Goal: Task Accomplishment & Management: Complete application form

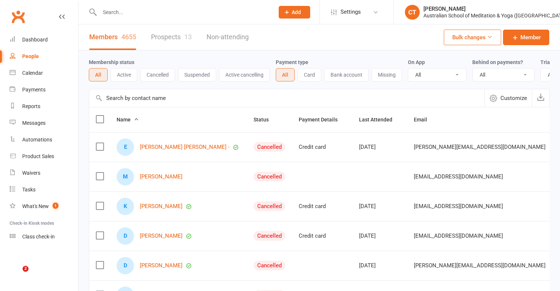
select select "100"
click at [115, 13] on input "text" at bounding box center [183, 12] width 172 height 10
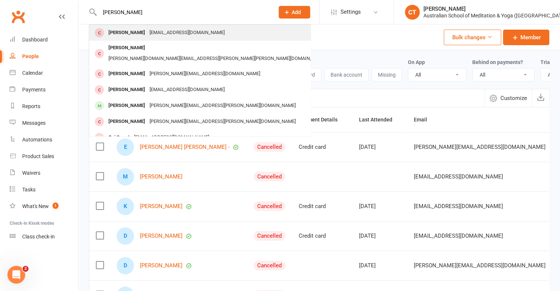
type input "gail hughes"
click at [120, 34] on div "Gail Hughes" at bounding box center [126, 32] width 41 height 11
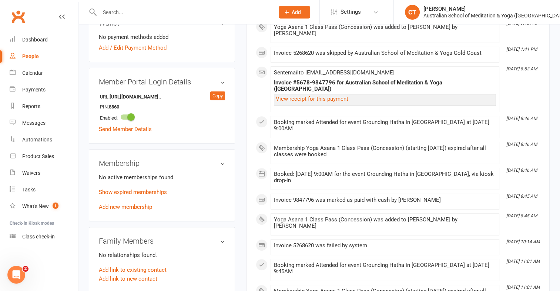
scroll to position [237, 0]
click at [114, 208] on link "Add new membership" at bounding box center [125, 206] width 53 height 7
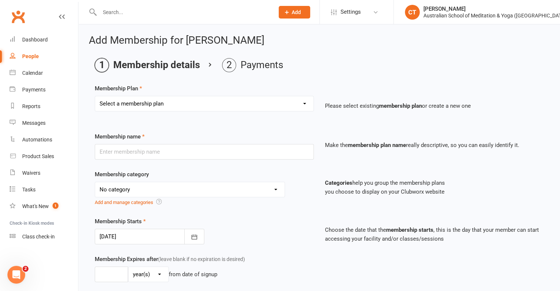
click at [303, 103] on select "Select a membership plan First Time Intro Offer (1 month Unlimited Meditation &…" at bounding box center [204, 103] width 218 height 15
select select "4"
click at [95, 96] on select "Select a membership plan First Time Intro Offer (1 month Unlimited Meditation &…" at bounding box center [204, 103] width 218 height 15
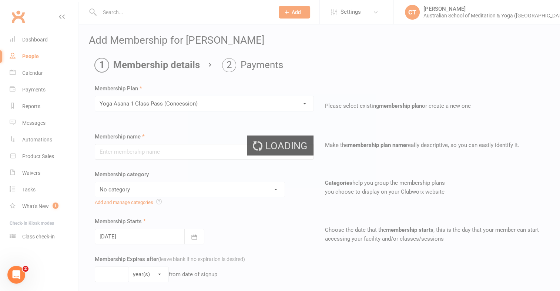
type input "Yoga Asana 1 Class Pass (Concession)"
select select "4"
type input "3"
select select "2"
type input "1"
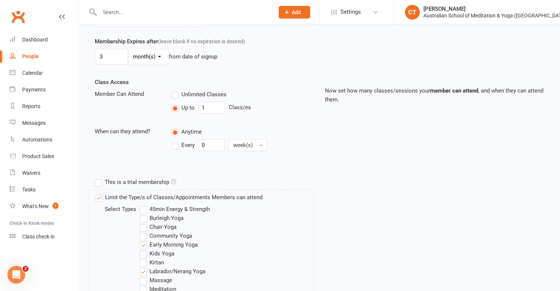
scroll to position [378, 0]
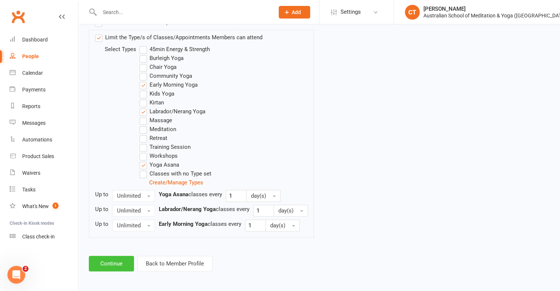
click at [123, 259] on button "Continue" at bounding box center [111, 264] width 45 height 16
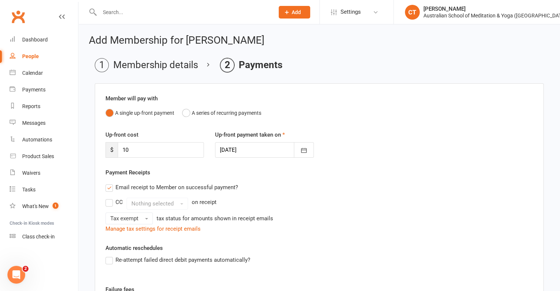
scroll to position [141, 0]
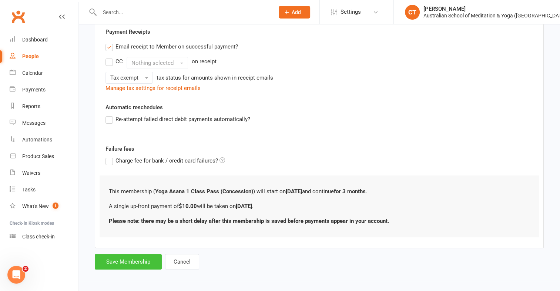
click at [119, 264] on button "Save Membership" at bounding box center [128, 262] width 67 height 16
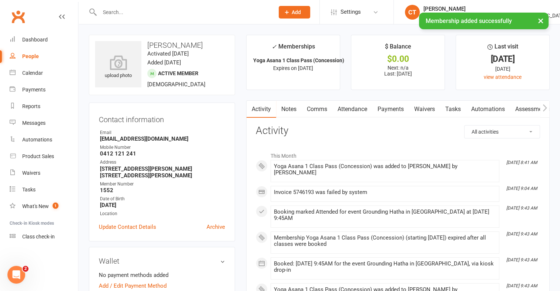
click at [392, 110] on link "Payments" at bounding box center [390, 109] width 37 height 17
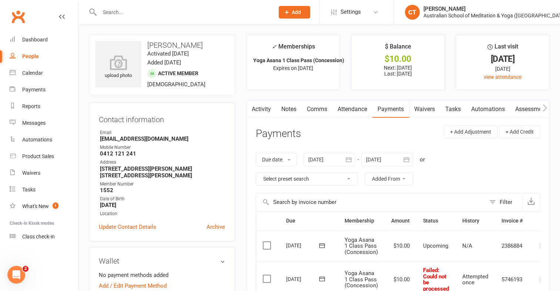
click at [267, 243] on label at bounding box center [268, 245] width 10 height 7
click at [267, 242] on input "checkbox" at bounding box center [265, 242] width 5 height 0
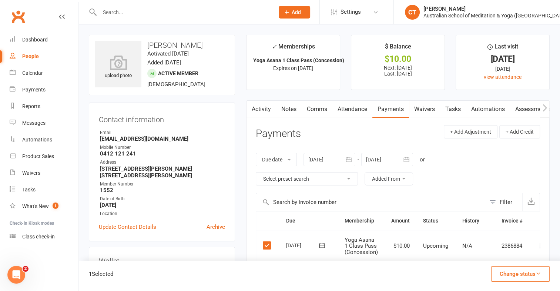
click at [537, 273] on icon "button" at bounding box center [539, 274] width 6 height 6
click at [497, 211] on link "Paid (Cash)" at bounding box center [512, 209] width 73 height 15
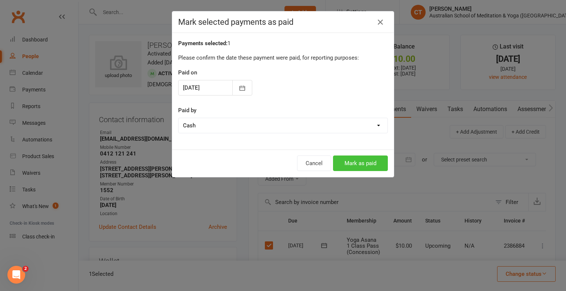
click at [364, 160] on button "Mark as paid" at bounding box center [360, 163] width 55 height 16
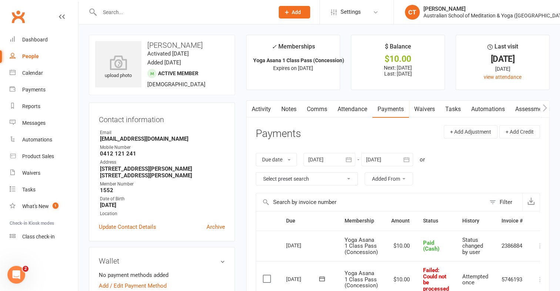
click at [28, 57] on div "People" at bounding box center [30, 56] width 17 height 6
select select "100"
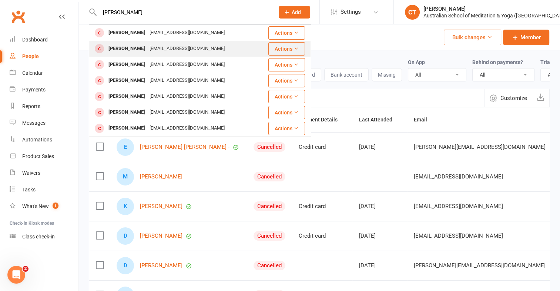
type input "debra"
click at [134, 48] on div "Debra Vergotis" at bounding box center [126, 48] width 41 height 11
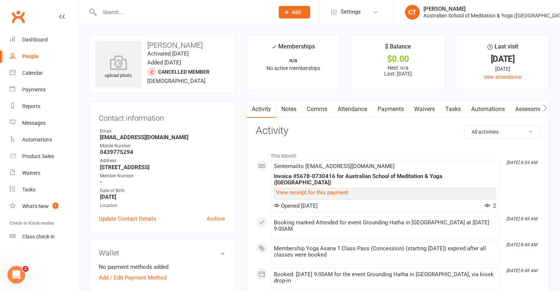
click at [134, 48] on div "upload photo" at bounding box center [118, 64] width 46 height 46
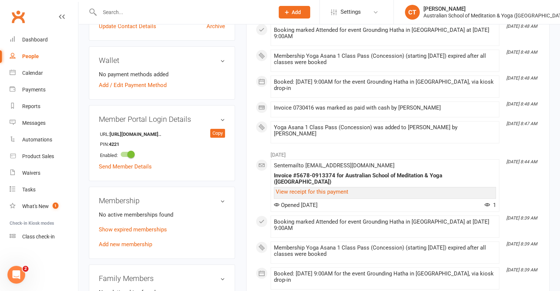
scroll to position [207, 0]
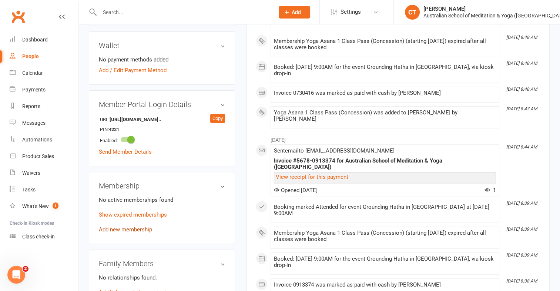
click at [130, 233] on link "Add new membership" at bounding box center [125, 229] width 53 height 7
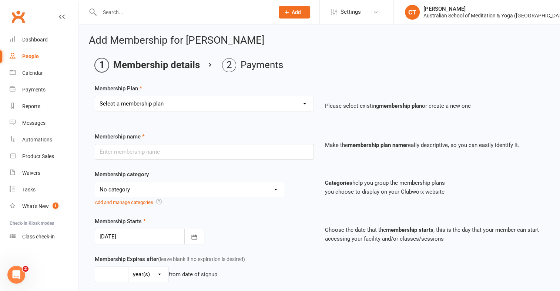
click at [303, 103] on select "Select a membership plan First Time Intro Offer (1 month Unlimited Meditation &…" at bounding box center [204, 103] width 218 height 15
select select "4"
click at [95, 96] on select "Select a membership plan First Time Intro Offer (1 month Unlimited Meditation &…" at bounding box center [204, 103] width 218 height 15
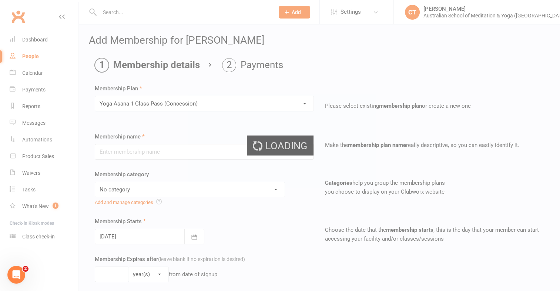
type input "Yoga Asana 1 Class Pass (Concession)"
select select "4"
type input "3"
select select "2"
type input "1"
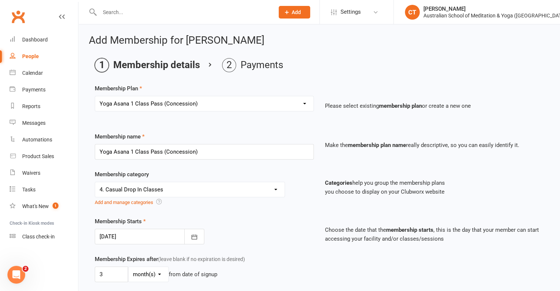
scroll to position [378, 0]
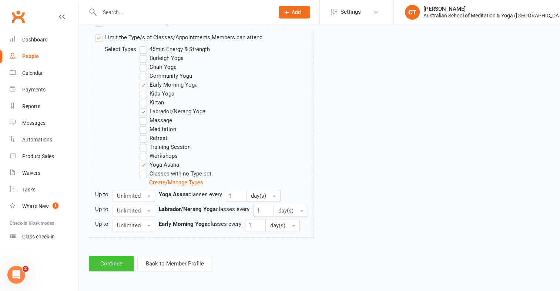
click at [118, 261] on button "Continue" at bounding box center [111, 264] width 45 height 16
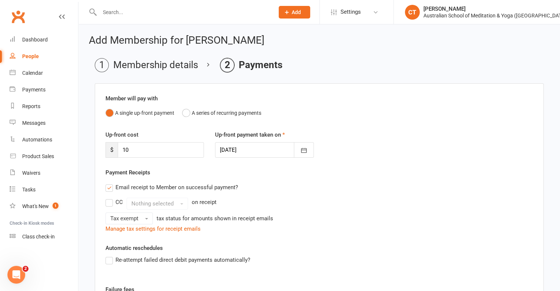
scroll to position [141, 0]
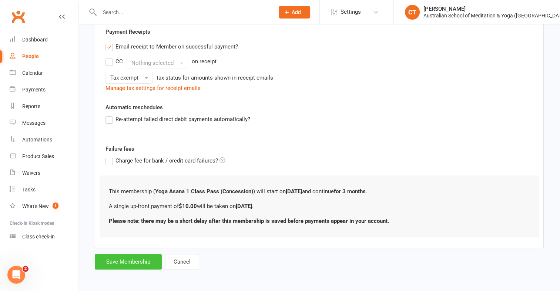
click at [118, 261] on button "Save Membership" at bounding box center [128, 262] width 67 height 16
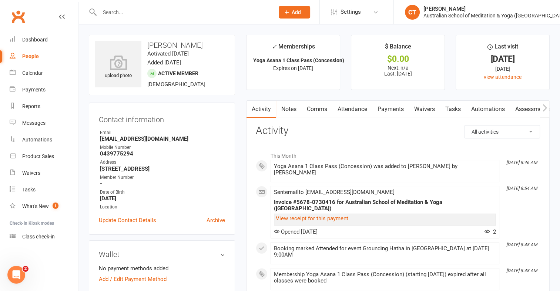
click at [394, 111] on link "Payments" at bounding box center [390, 109] width 37 height 17
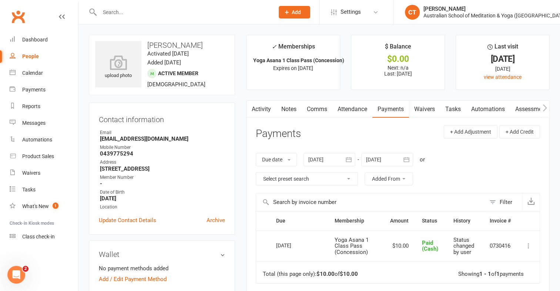
click at [178, 10] on input "text" at bounding box center [183, 12] width 172 height 10
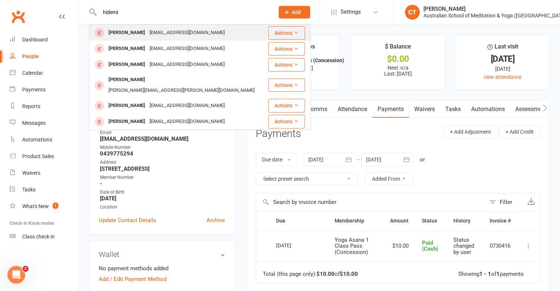
type input "hidemi"
click at [157, 33] on div "[EMAIL_ADDRESS][DOMAIN_NAME]" at bounding box center [187, 32] width 80 height 11
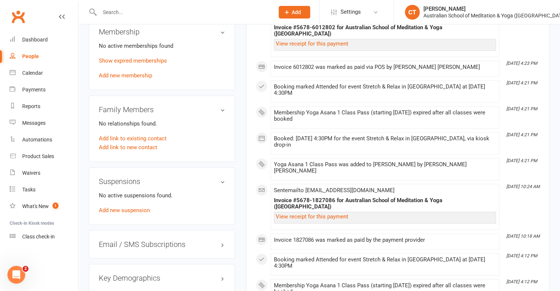
scroll to position [366, 0]
click at [137, 78] on link "Add new membership" at bounding box center [125, 75] width 53 height 7
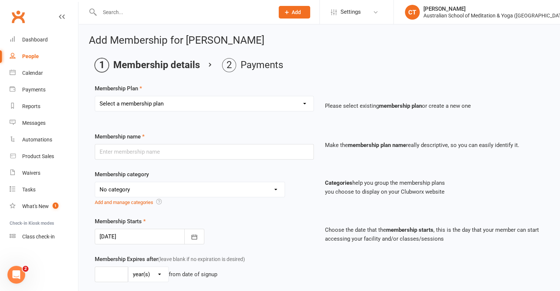
click at [305, 105] on select "Select a membership plan First Time Intro Offer (1 month Unlimited Meditation &…" at bounding box center [204, 103] width 218 height 15
select select "3"
click at [95, 96] on select "Select a membership plan First Time Intro Offer (1 month Unlimited Meditation &…" at bounding box center [204, 103] width 218 height 15
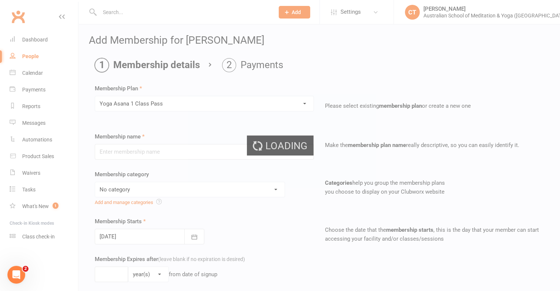
type input "Yoga Asana 1 Class Pass"
select select "4"
type input "3"
select select "2"
type input "1"
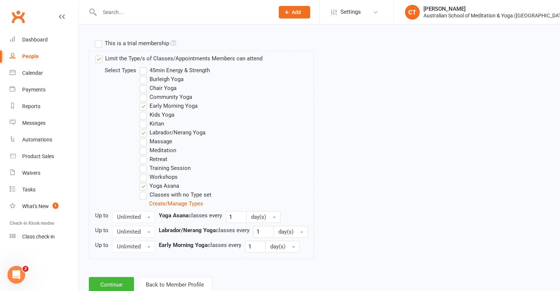
scroll to position [378, 0]
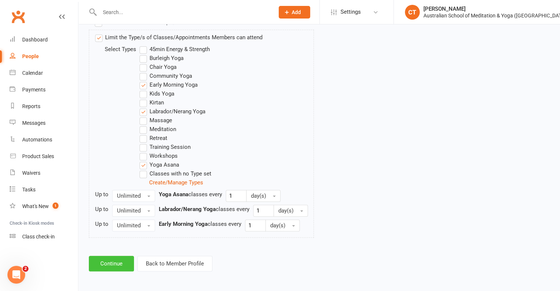
click at [121, 262] on button "Continue" at bounding box center [111, 264] width 45 height 16
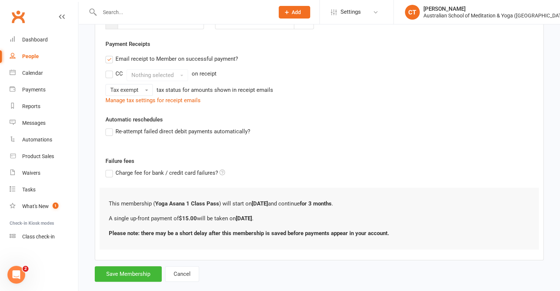
scroll to position [141, 0]
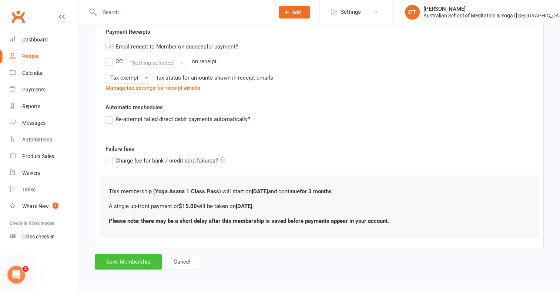
click at [125, 260] on button "Save Membership" at bounding box center [128, 262] width 67 height 16
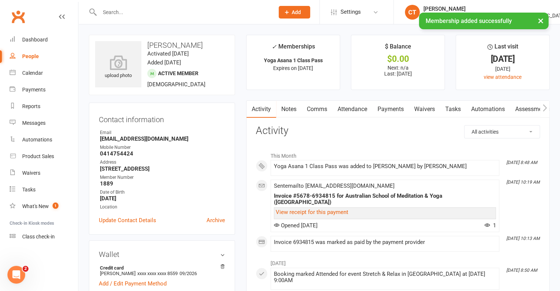
click at [395, 107] on link "Payments" at bounding box center [390, 109] width 37 height 17
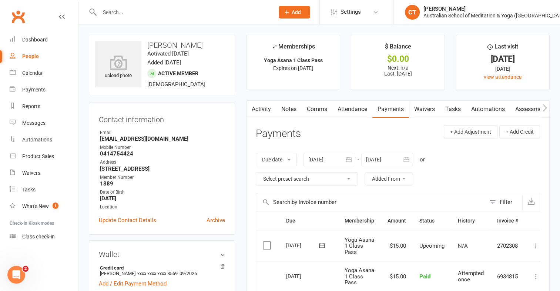
click at [267, 244] on label at bounding box center [268, 245] width 10 height 7
click at [267, 242] on input "checkbox" at bounding box center [265, 242] width 5 height 0
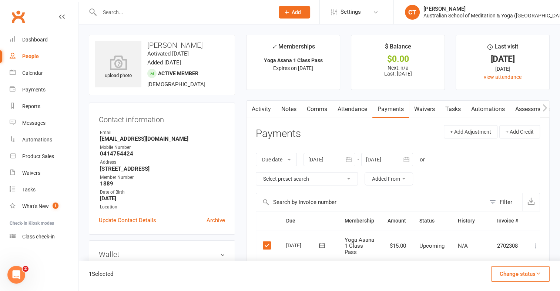
click at [540, 276] on icon "button" at bounding box center [539, 274] width 6 height 6
click at [509, 225] on link "Paid (POS)" at bounding box center [512, 224] width 73 height 15
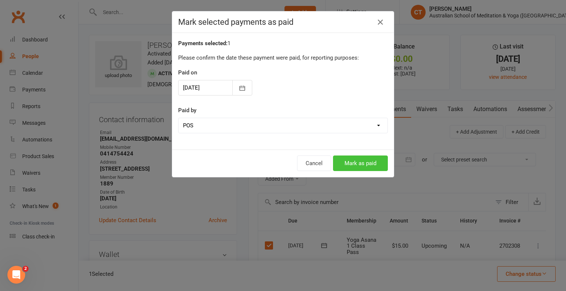
click at [355, 162] on button "Mark as paid" at bounding box center [360, 163] width 55 height 16
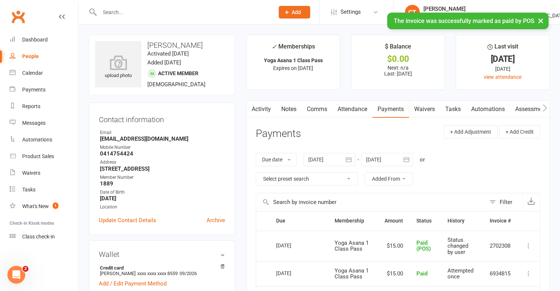
click at [32, 56] on div "People" at bounding box center [30, 56] width 17 height 6
select select "100"
